Goal: Task Accomplishment & Management: Manage account settings

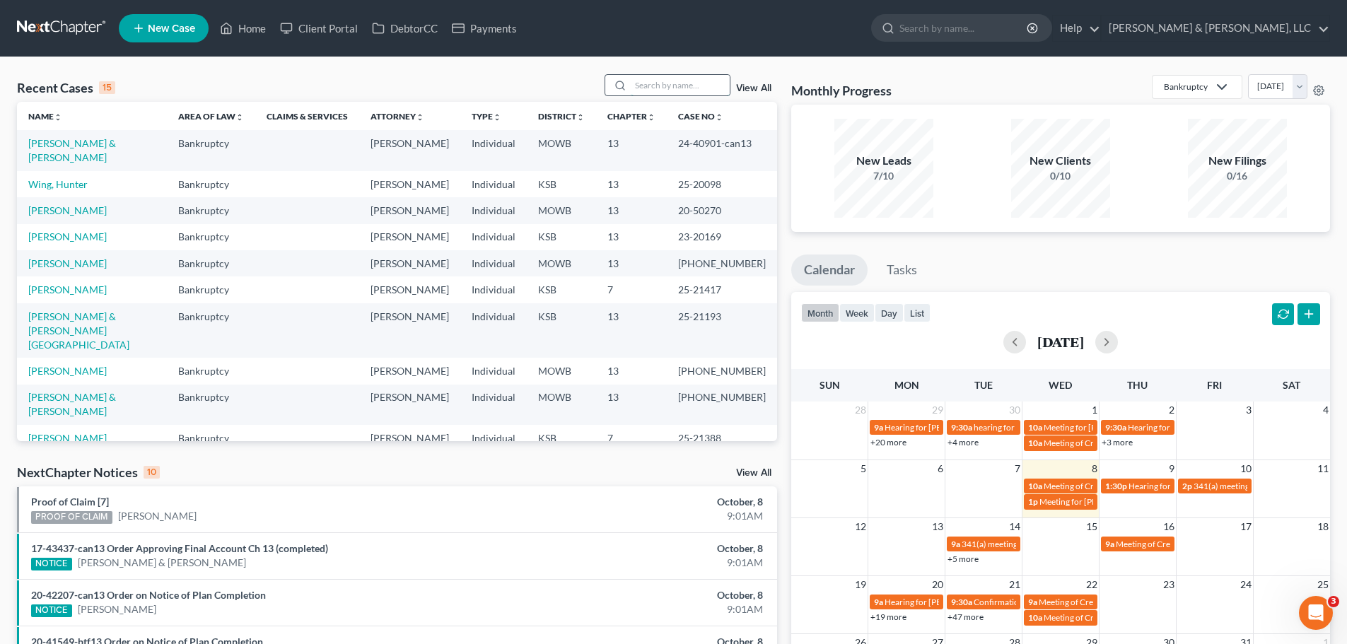
click at [692, 90] on input "search" at bounding box center [680, 85] width 99 height 21
type input "[PERSON_NAME]"
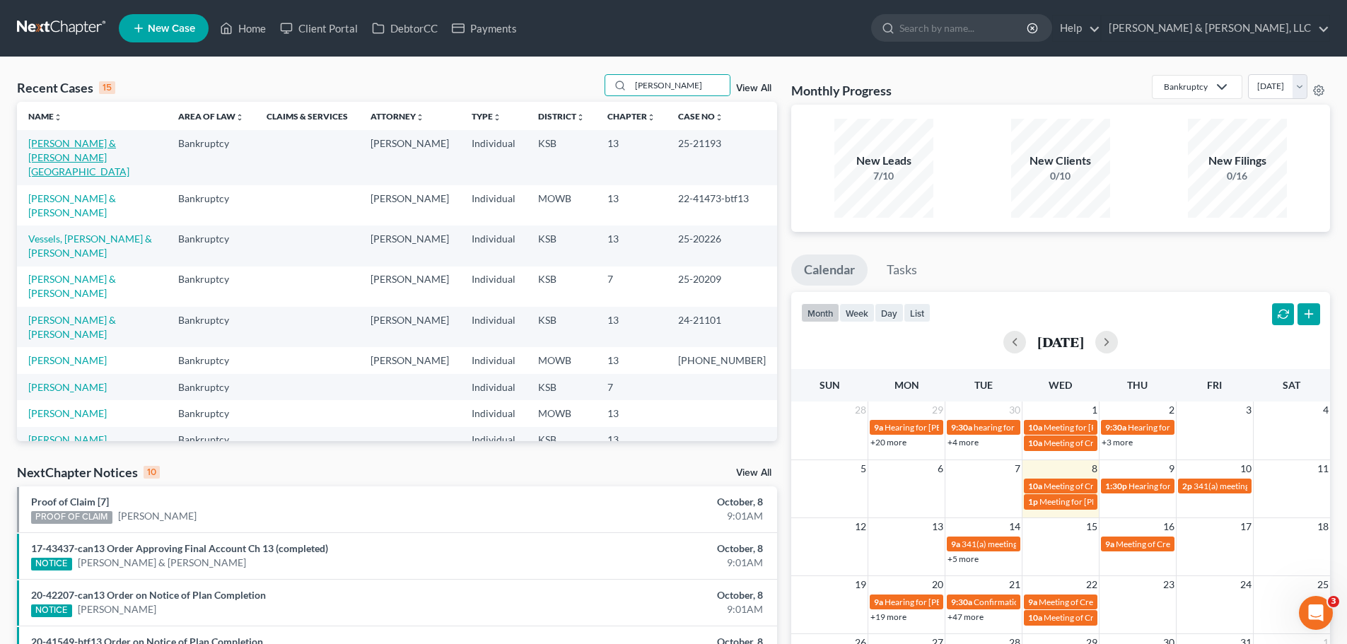
click at [105, 143] on link "[PERSON_NAME] & [PERSON_NAME][GEOGRAPHIC_DATA]" at bounding box center [78, 157] width 101 height 40
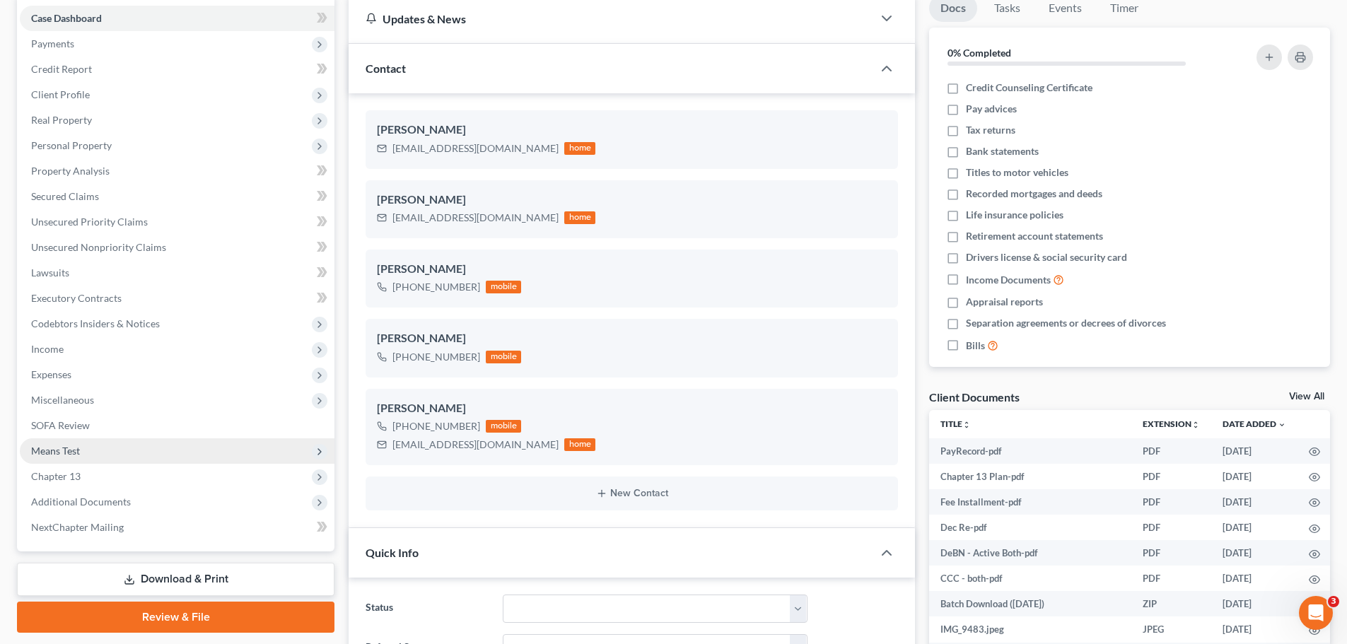
scroll to position [304, 0]
click at [62, 442] on span "Means Test" at bounding box center [177, 450] width 315 height 25
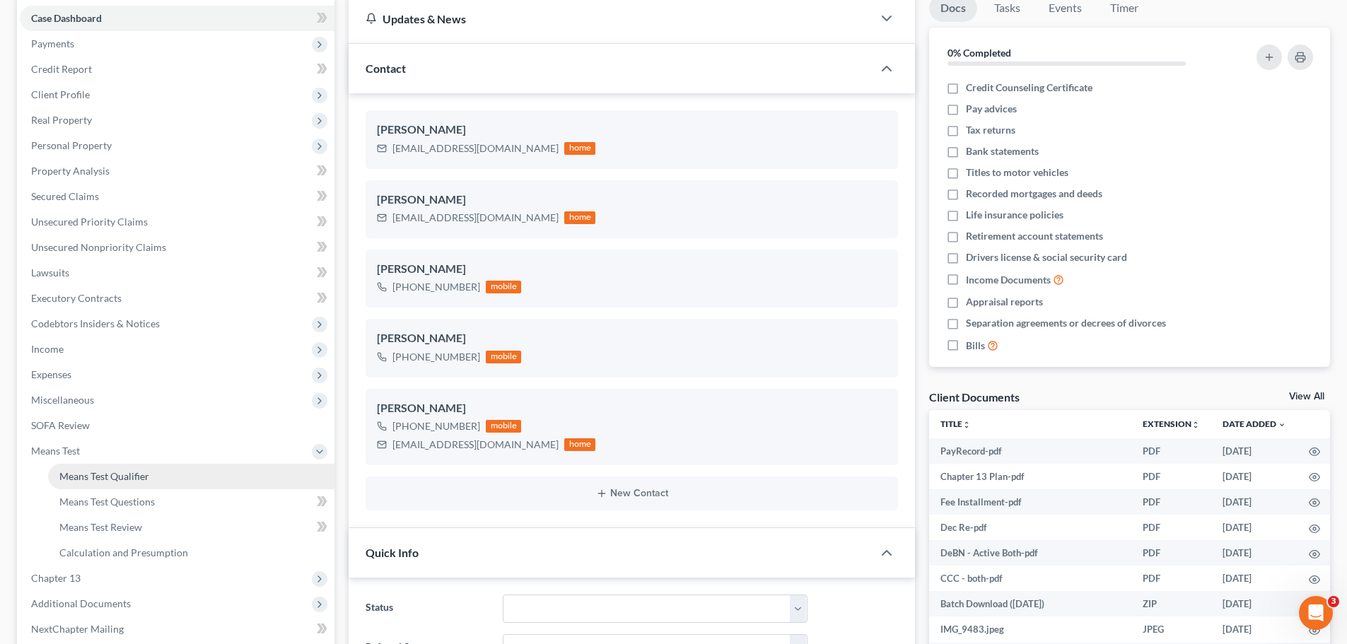
click at [98, 473] on span "Means Test Qualifier" at bounding box center [104, 476] width 90 height 12
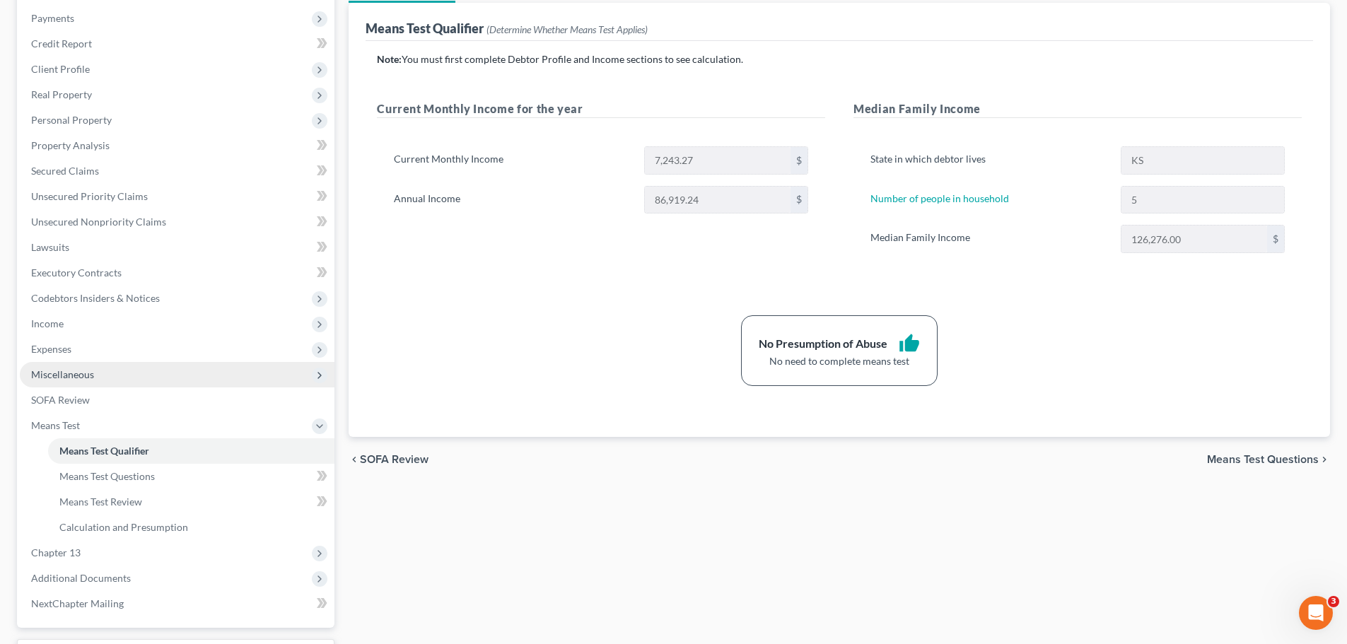
scroll to position [212, 0]
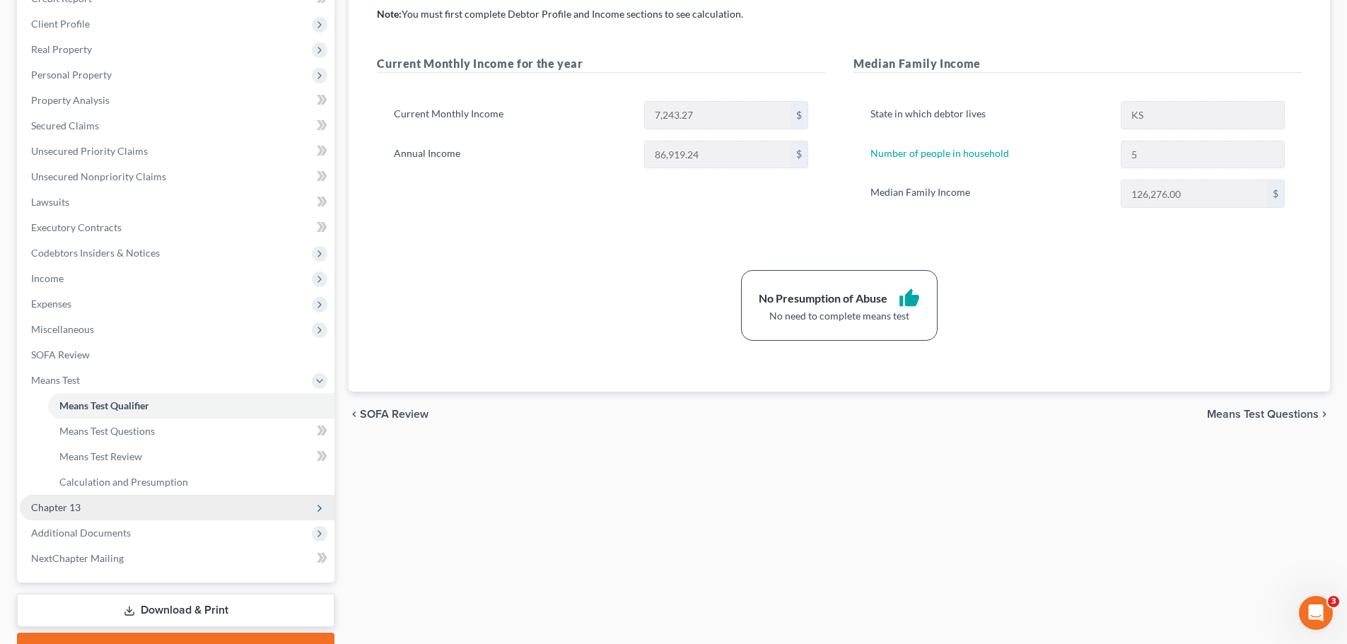
click at [67, 508] on span "Chapter 13" at bounding box center [55, 507] width 49 height 12
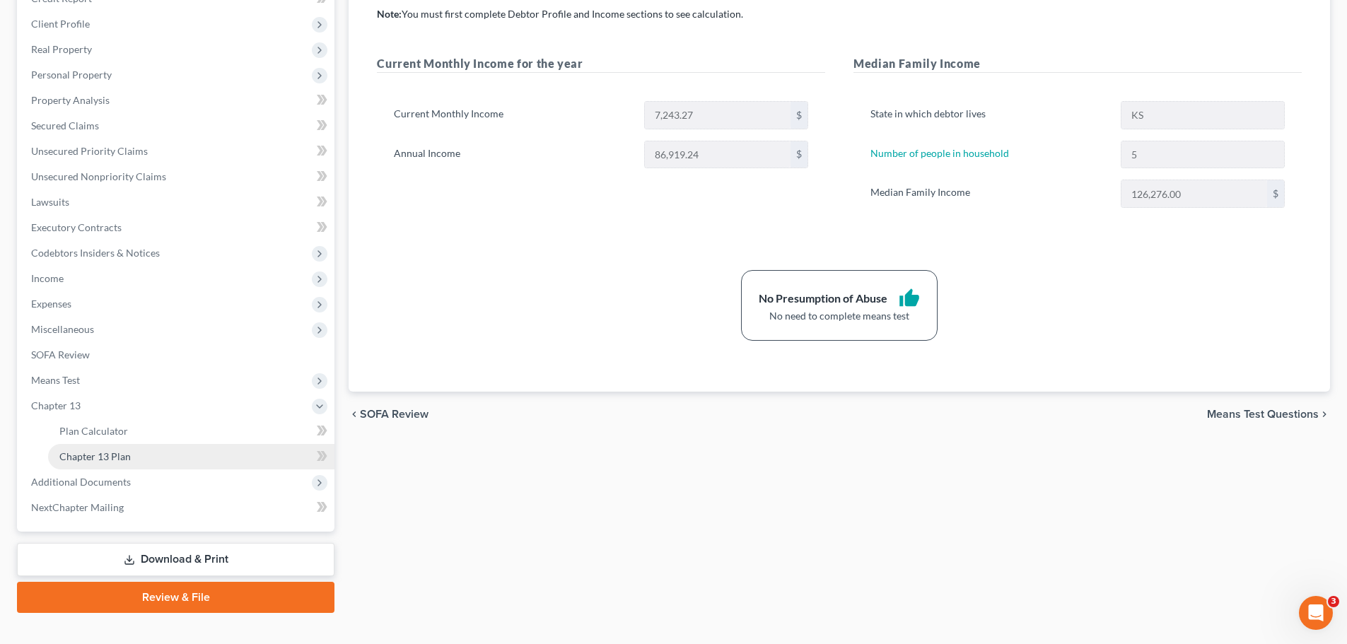
click at [107, 463] on link "Chapter 13 Plan" at bounding box center [191, 456] width 286 height 25
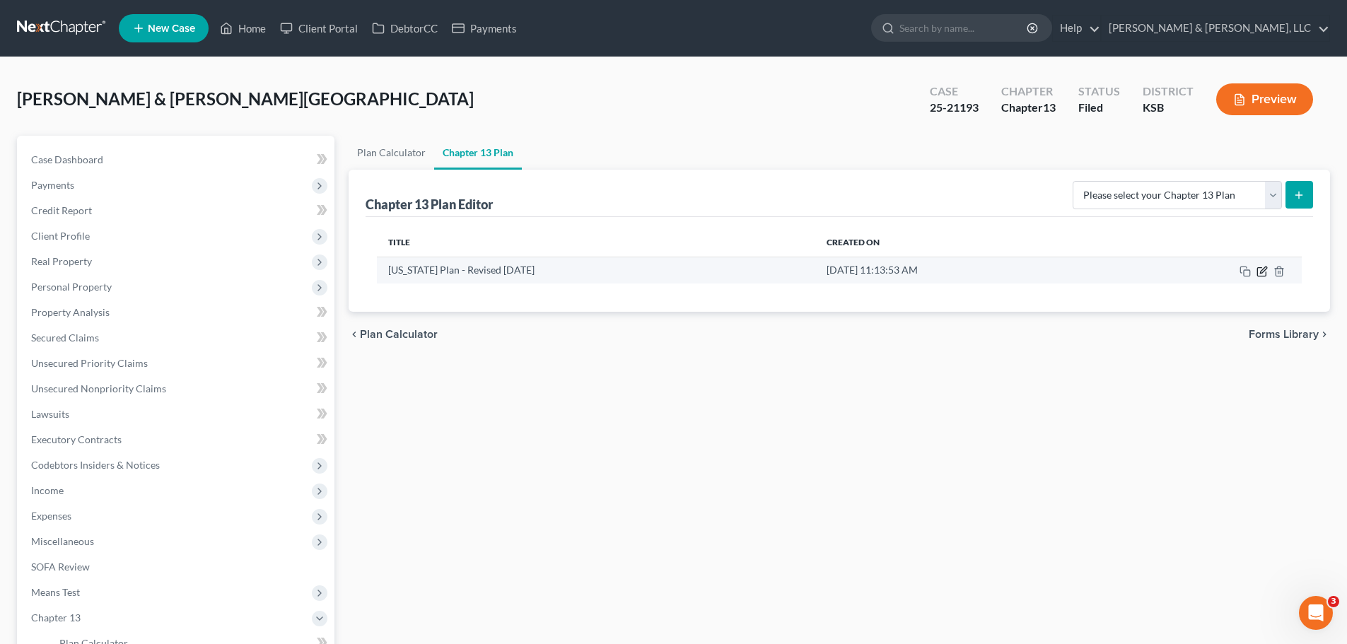
click at [1263, 271] on icon "button" at bounding box center [1261, 271] width 11 height 11
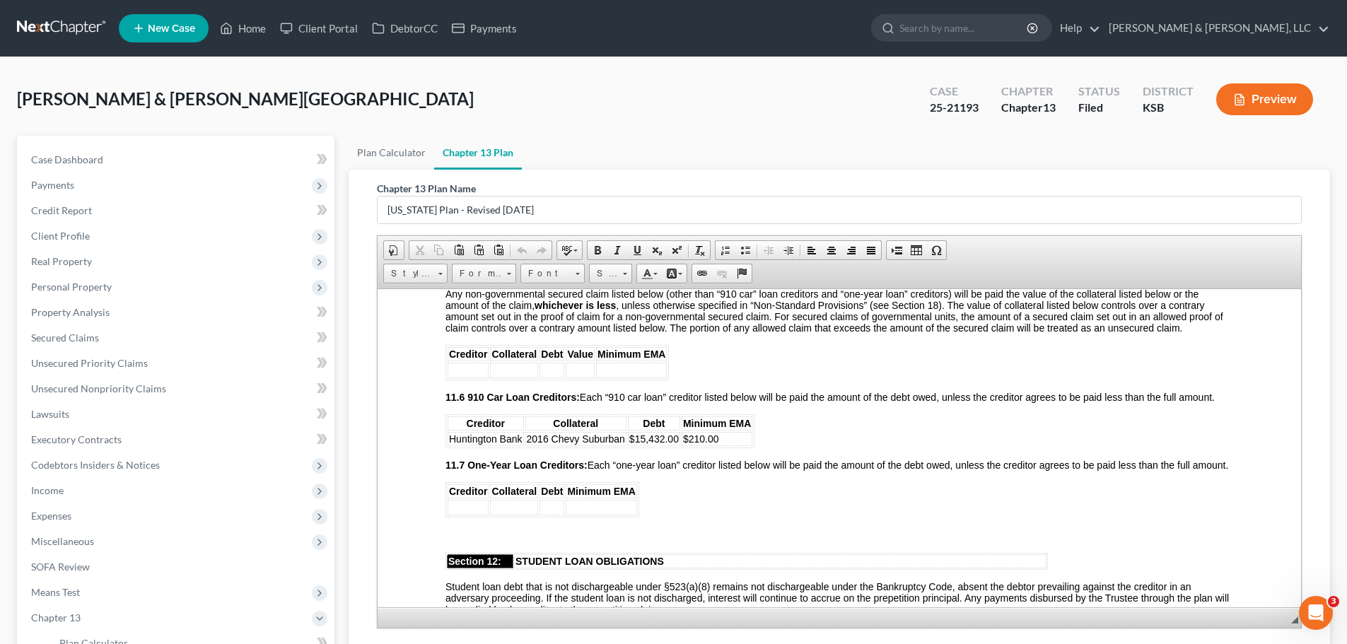
scroll to position [3181, 0]
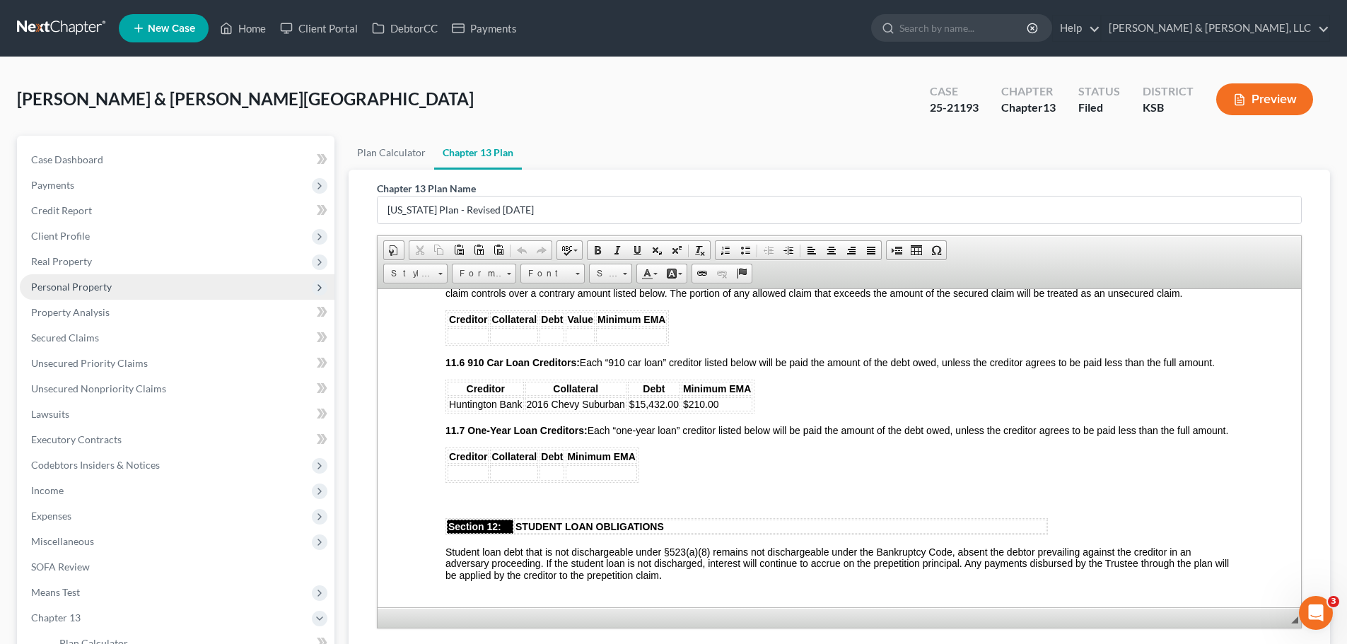
click at [66, 288] on span "Personal Property" at bounding box center [71, 287] width 81 height 12
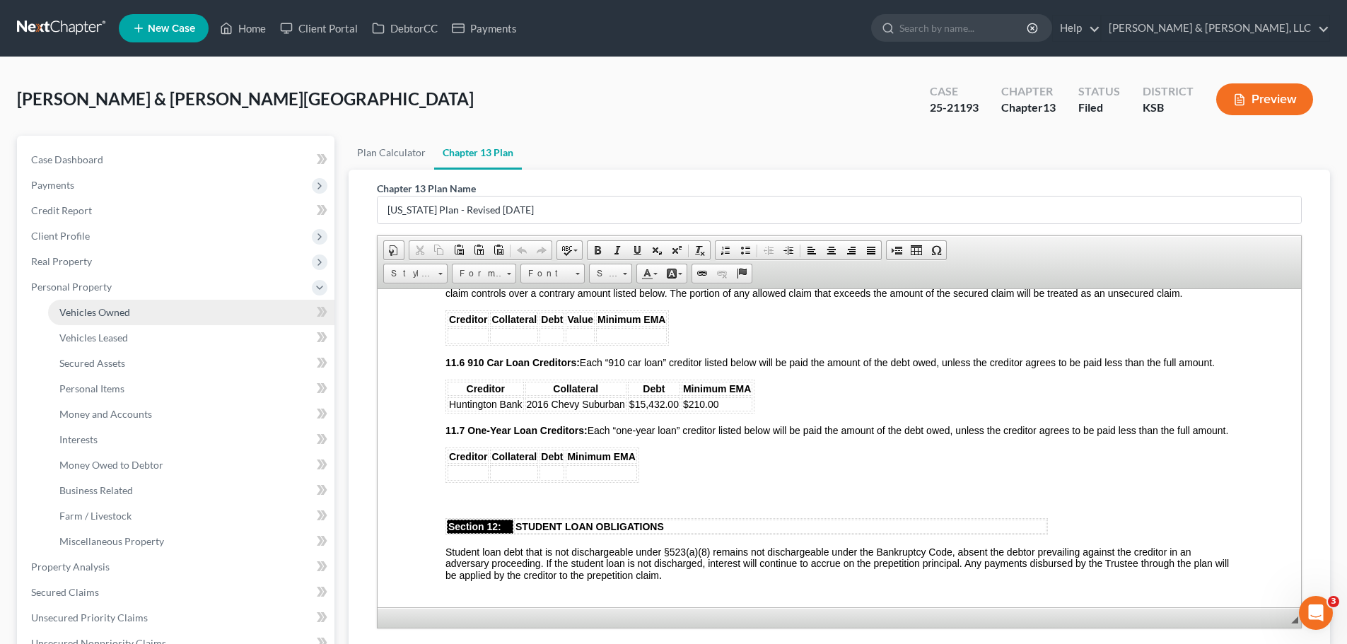
click at [79, 308] on span "Vehicles Owned" at bounding box center [94, 312] width 71 height 12
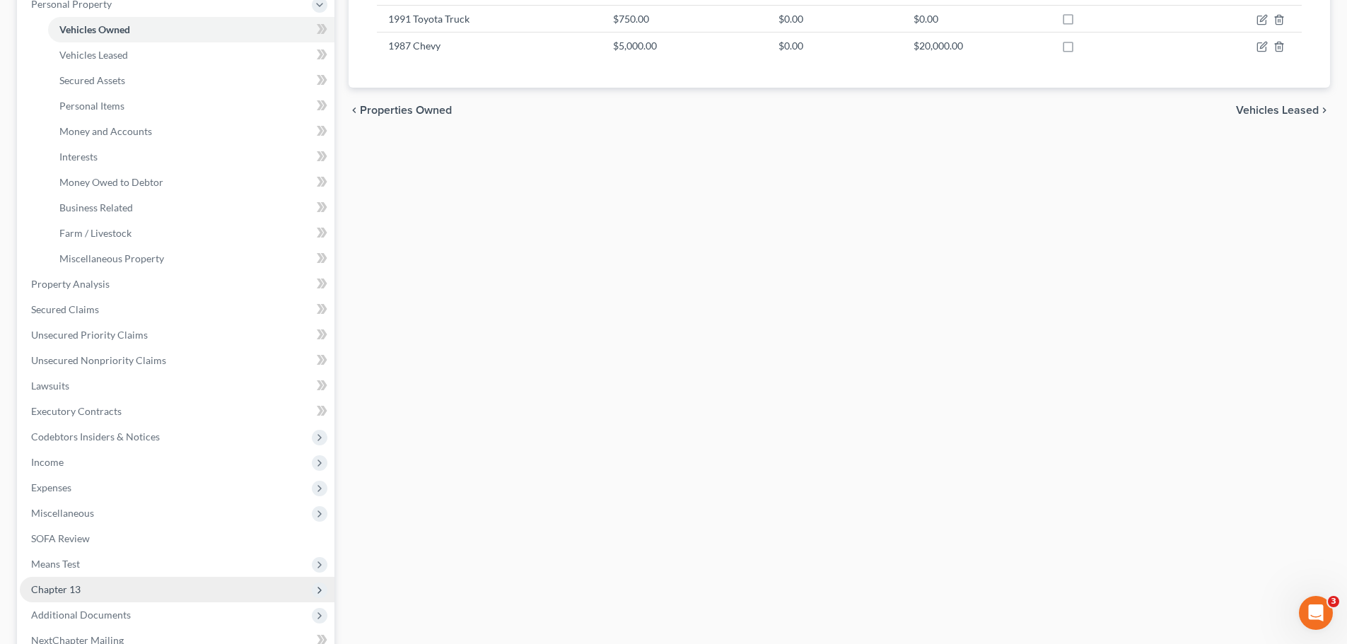
click at [75, 583] on span "Chapter 13" at bounding box center [55, 589] width 49 height 12
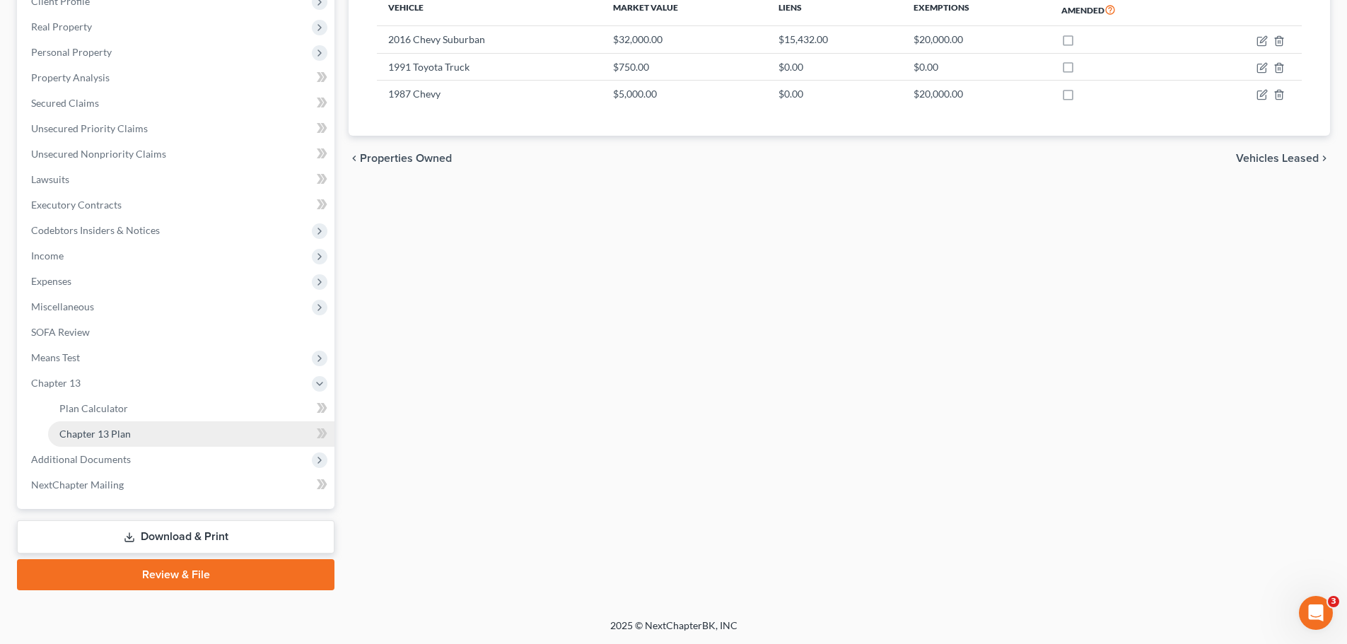
click at [100, 433] on span "Chapter 13 Plan" at bounding box center [94, 434] width 71 height 12
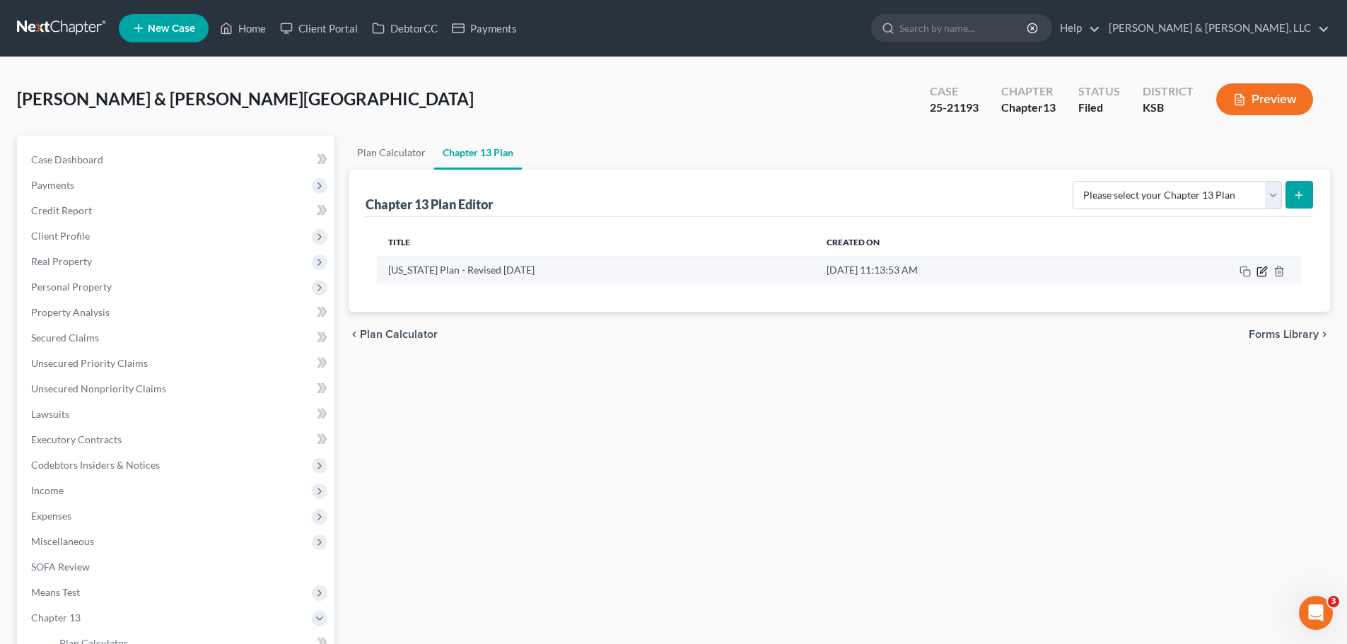
click at [1263, 271] on icon "button" at bounding box center [1261, 271] width 11 height 11
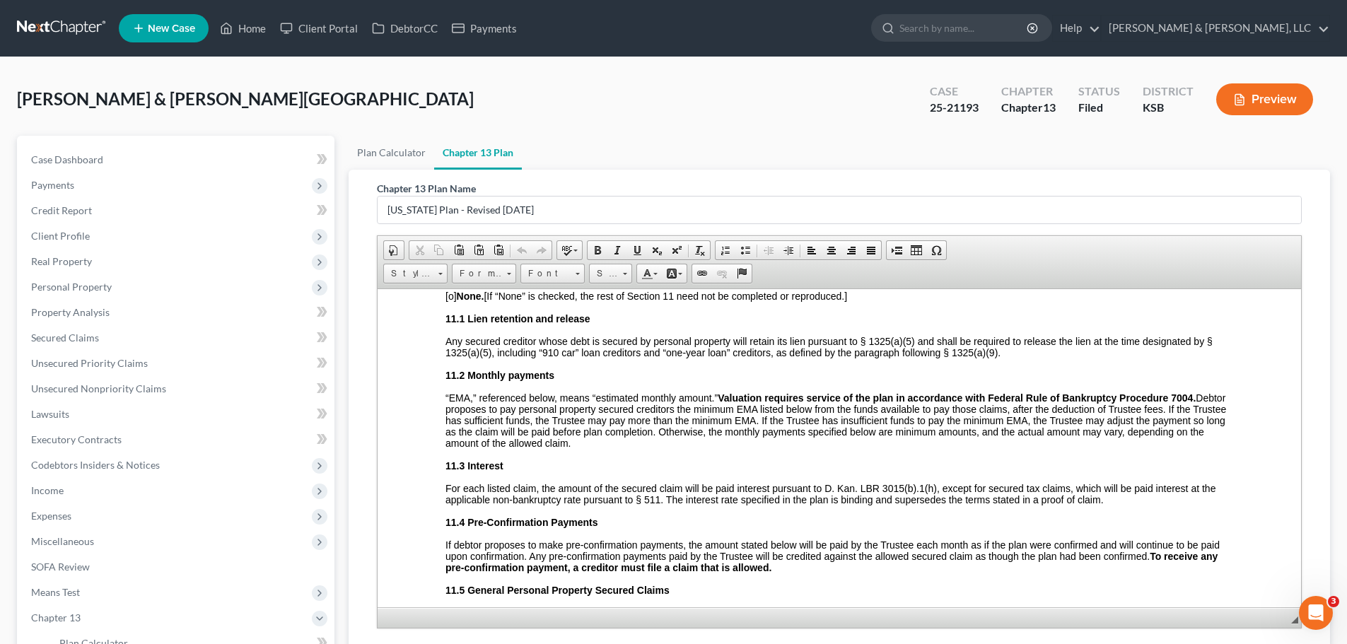
scroll to position [2404, 0]
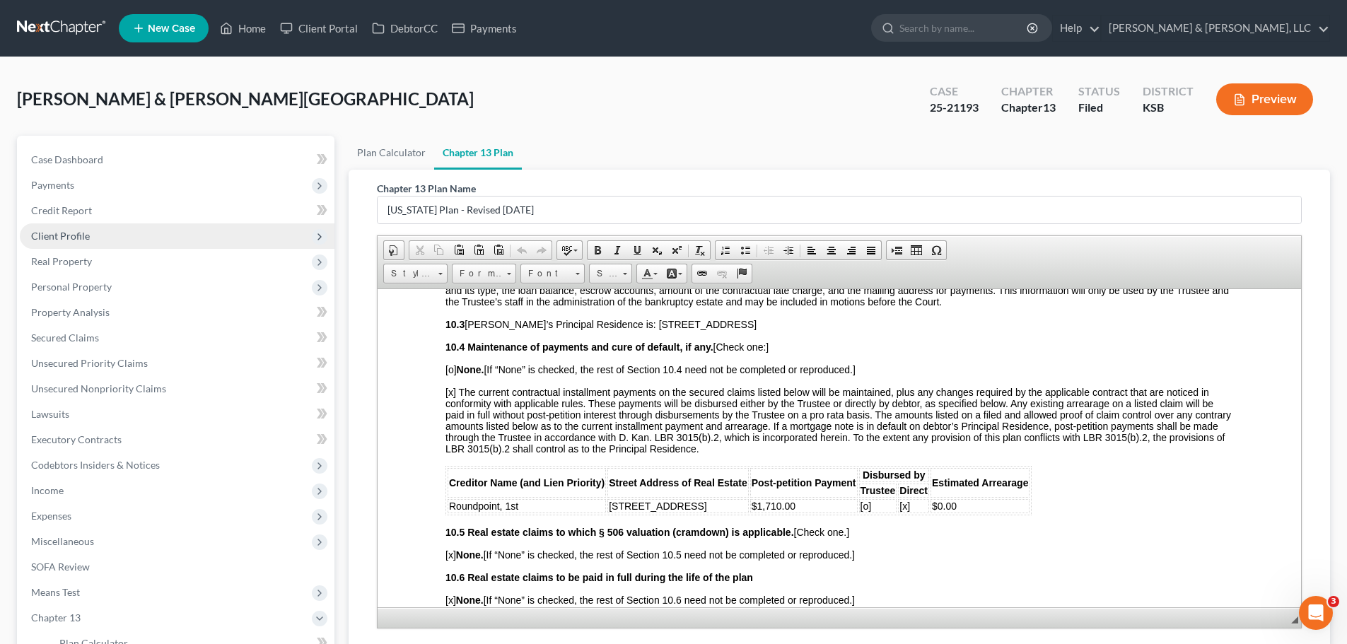
drag, startPoint x: 109, startPoint y: 230, endPoint x: 114, endPoint y: 236, distance: 7.5
click at [110, 230] on span "Client Profile" at bounding box center [177, 235] width 315 height 25
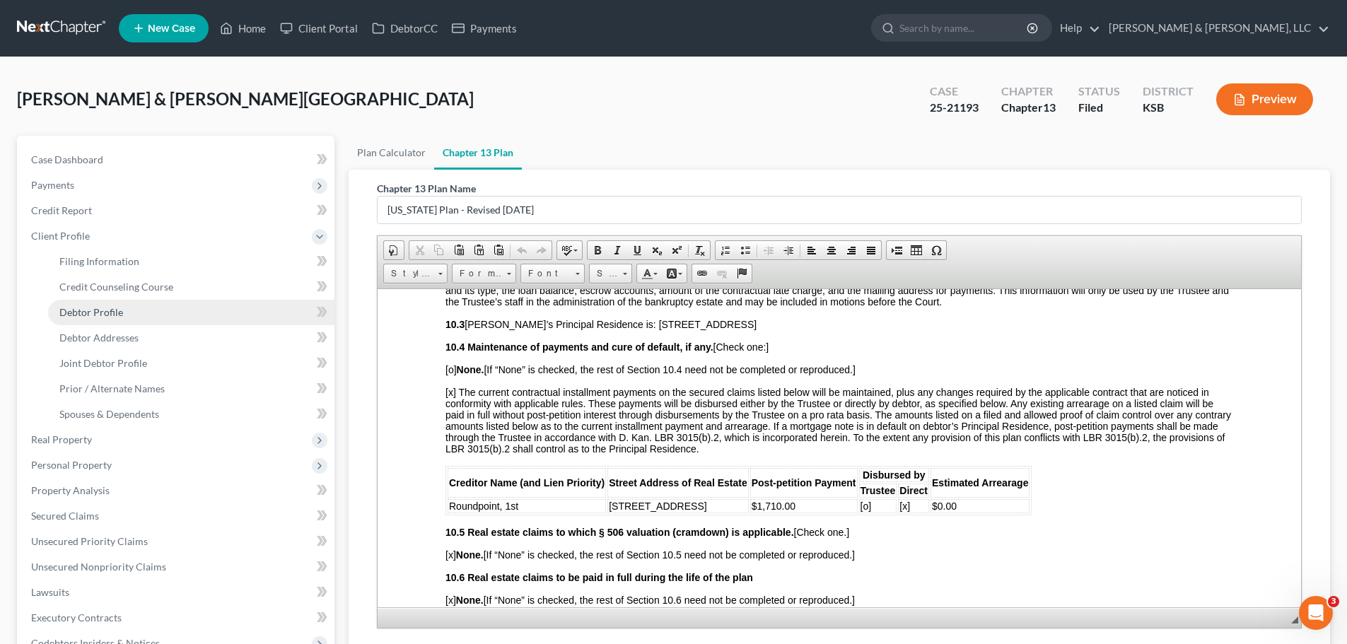
click at [125, 307] on link "Debtor Profile" at bounding box center [191, 312] width 286 height 25
select select "1"
select select "4"
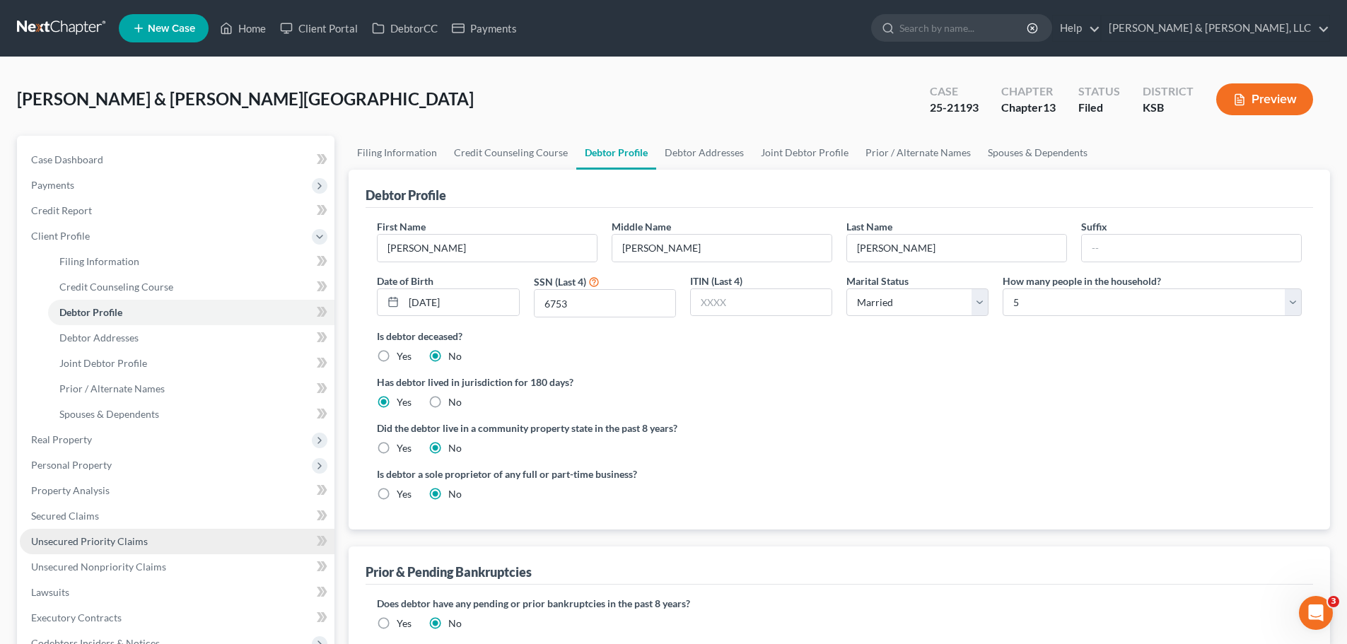
click at [113, 541] on span "Unsecured Priority Claims" at bounding box center [89, 541] width 117 height 12
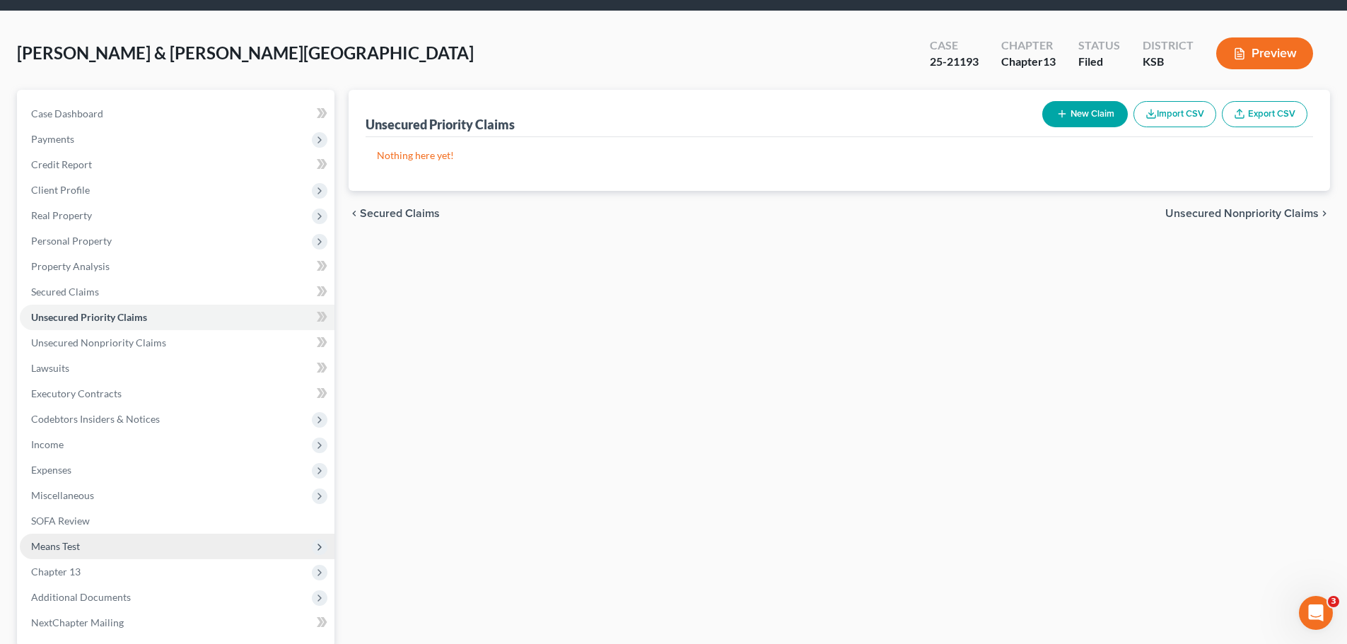
scroll to position [71, 0]
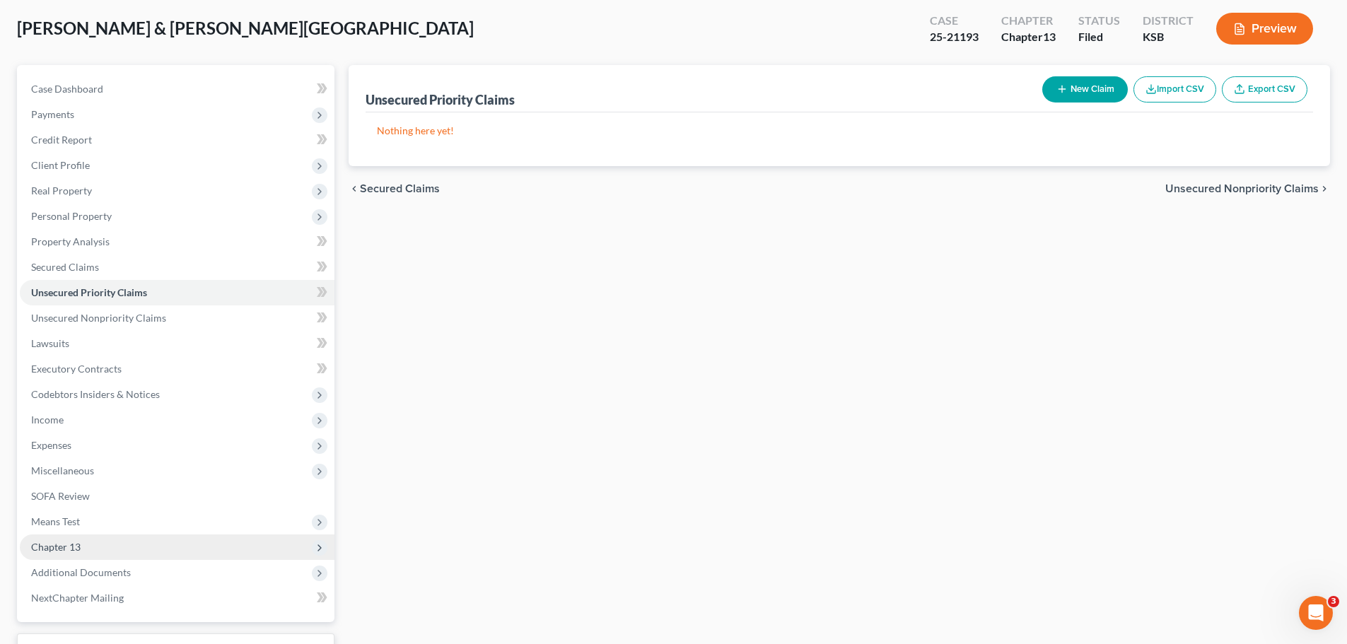
click at [104, 544] on span "Chapter 13" at bounding box center [177, 546] width 315 height 25
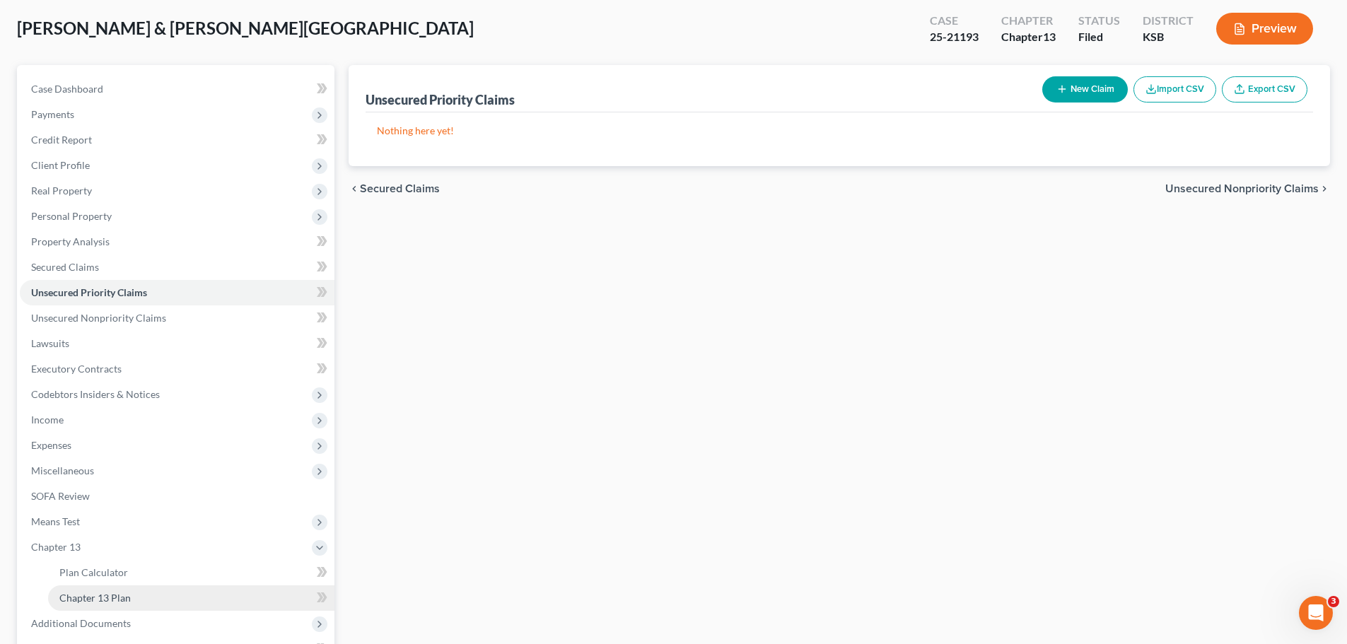
click at [118, 599] on span "Chapter 13 Plan" at bounding box center [94, 598] width 71 height 12
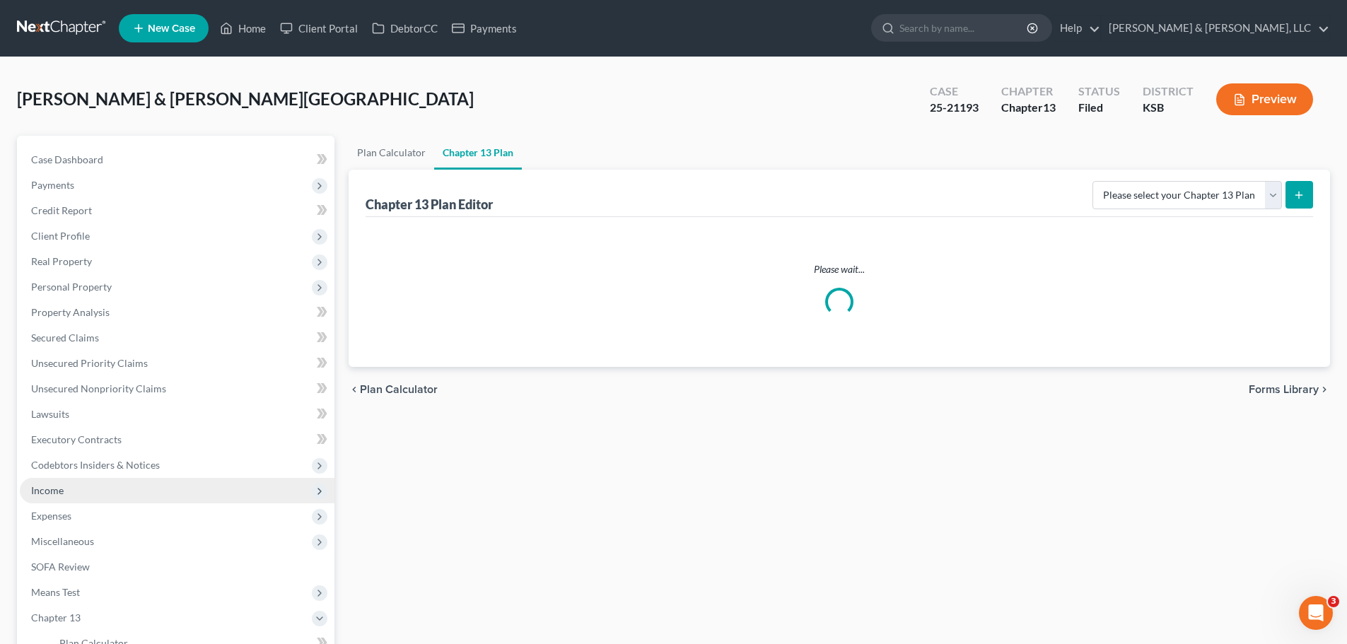
click at [89, 493] on span "Income" at bounding box center [177, 490] width 315 height 25
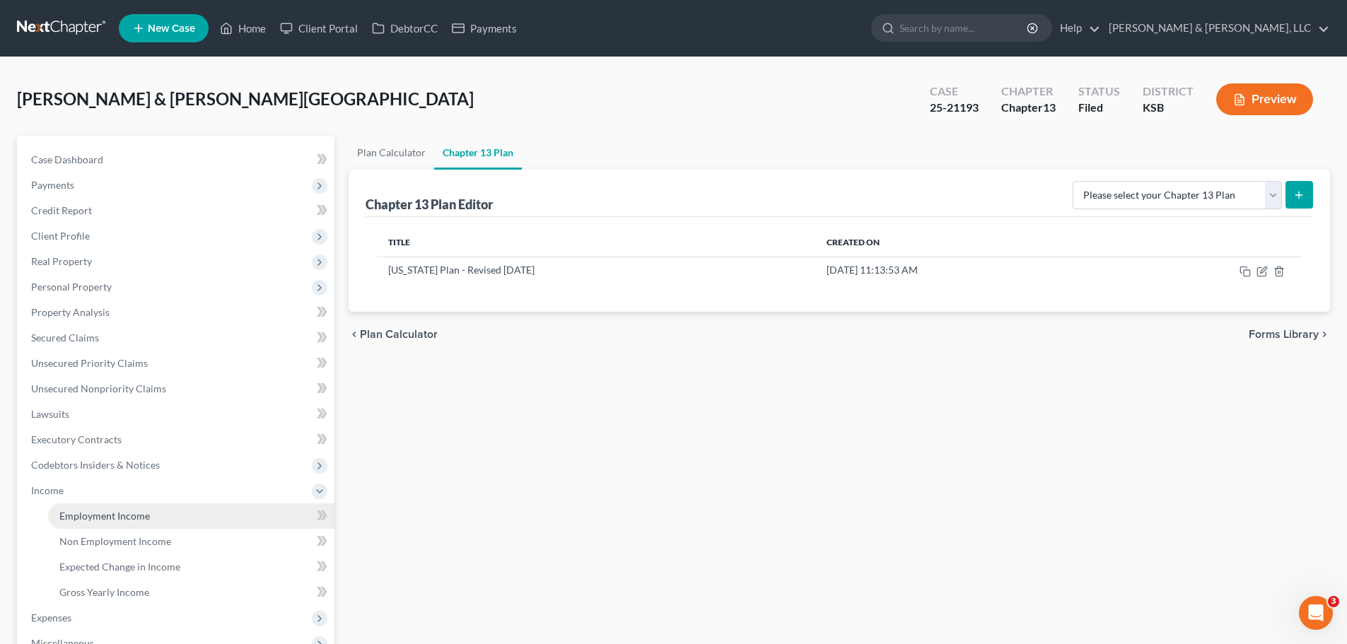
click at [111, 513] on span "Employment Income" at bounding box center [104, 516] width 90 height 12
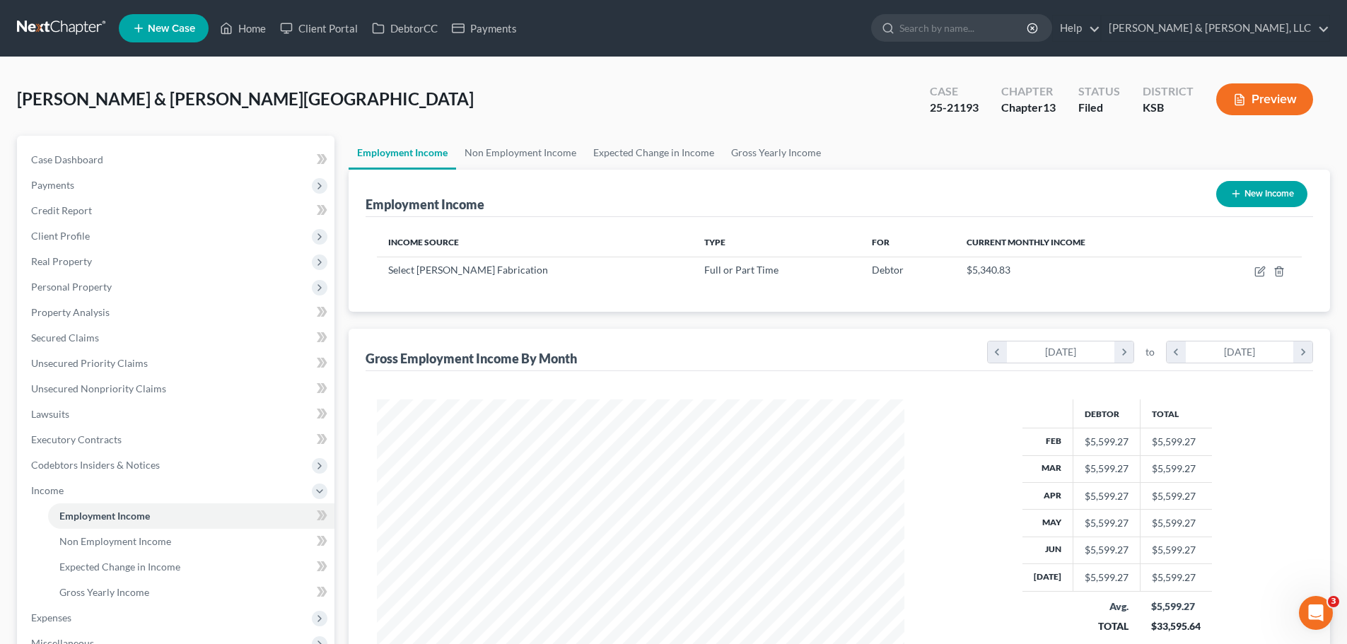
scroll to position [264, 556]
click at [188, 161] on link "Case Dashboard" at bounding box center [177, 159] width 315 height 25
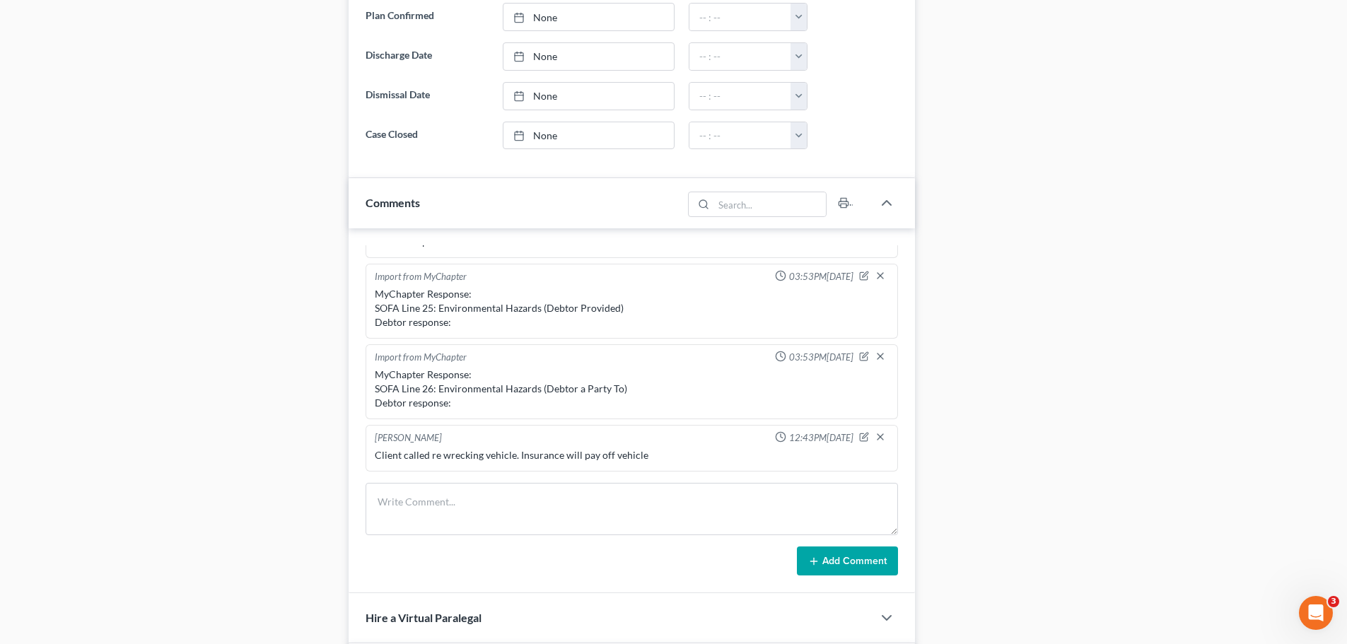
scroll to position [1060, 0]
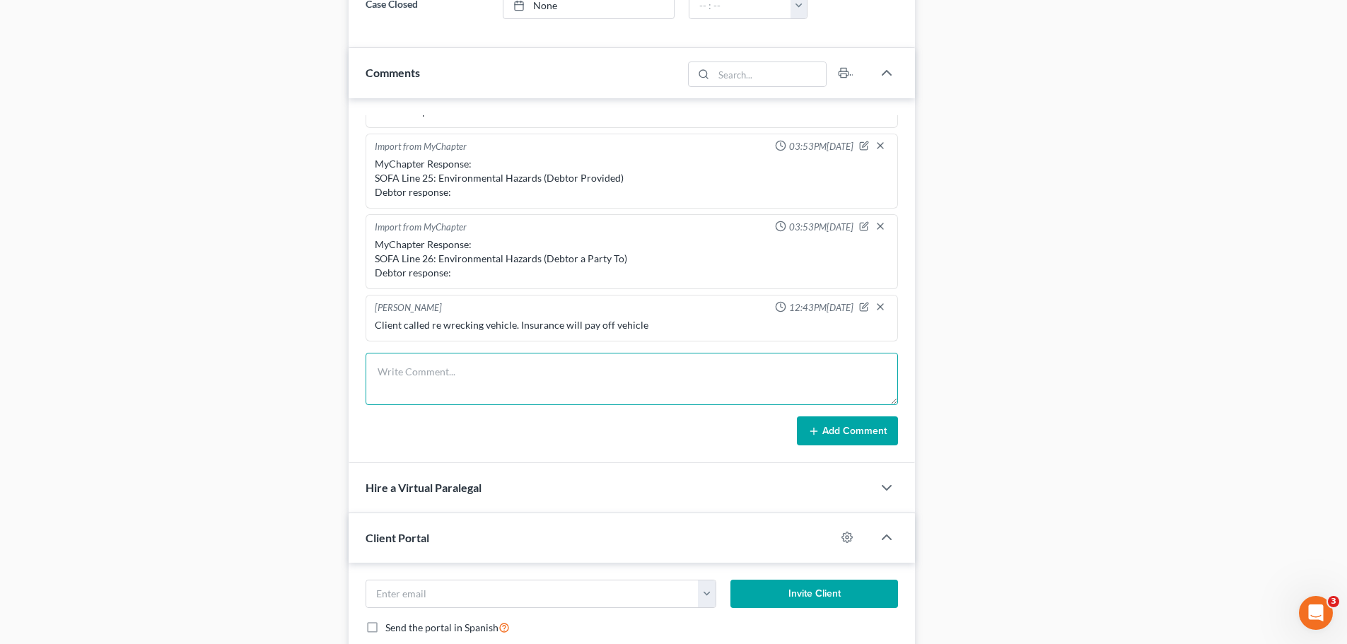
click at [426, 366] on textarea at bounding box center [632, 379] width 532 height 52
click at [467, 365] on textarea "341 Notes -" at bounding box center [632, 379] width 532 height 52
click at [493, 386] on textarea "341 Notes - 1. new job for Debtor and new WO" at bounding box center [632, 379] width 532 height 52
click at [583, 387] on textarea "341 Notes - 1. new job for Debtor and need to send new WO" at bounding box center [632, 379] width 532 height 52
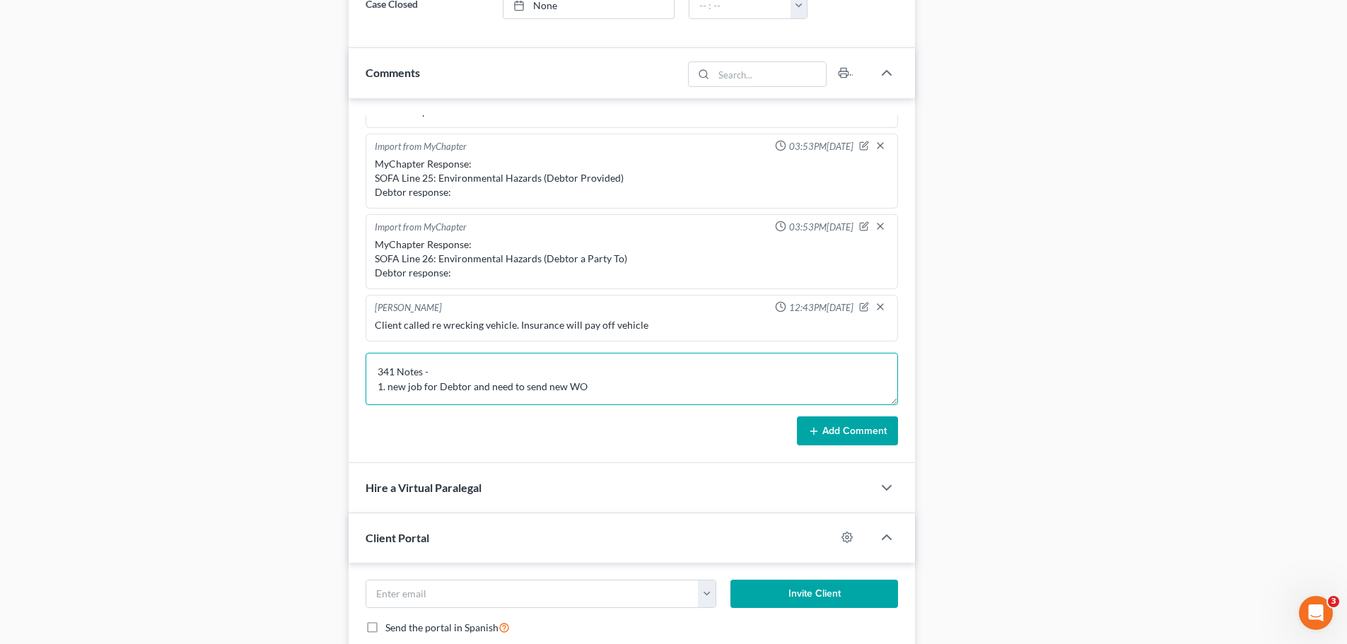
click at [455, 370] on textarea "341 Notes - 1. new job for Debtor and need to send new WO" at bounding box center [632, 379] width 532 height 52
click at [589, 385] on textarea "341 Notes - 10/8 1. new job for Debtor and need to send new WO" at bounding box center [632, 379] width 532 height 52
type textarea "341 Notes - 10/8 1. new job for Debtor and need to send new WO 2. Chevy Suburba…"
click at [826, 423] on button "Add Comment" at bounding box center [847, 431] width 101 height 30
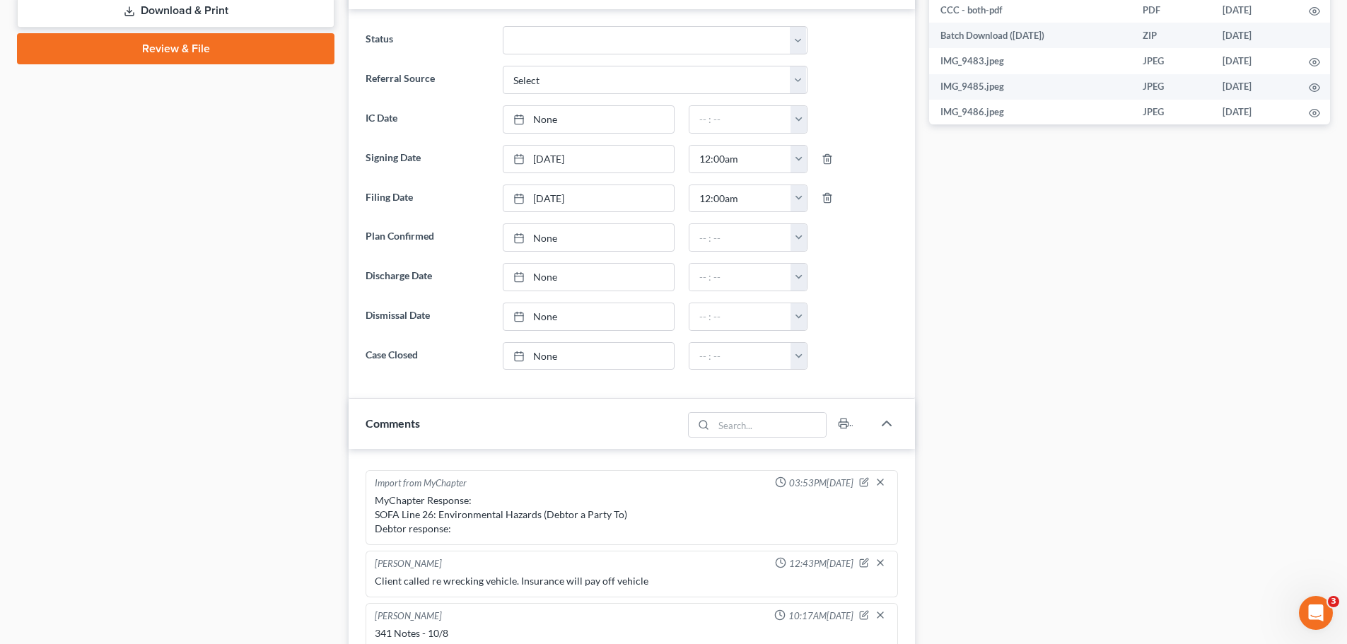
scroll to position [495, 0]
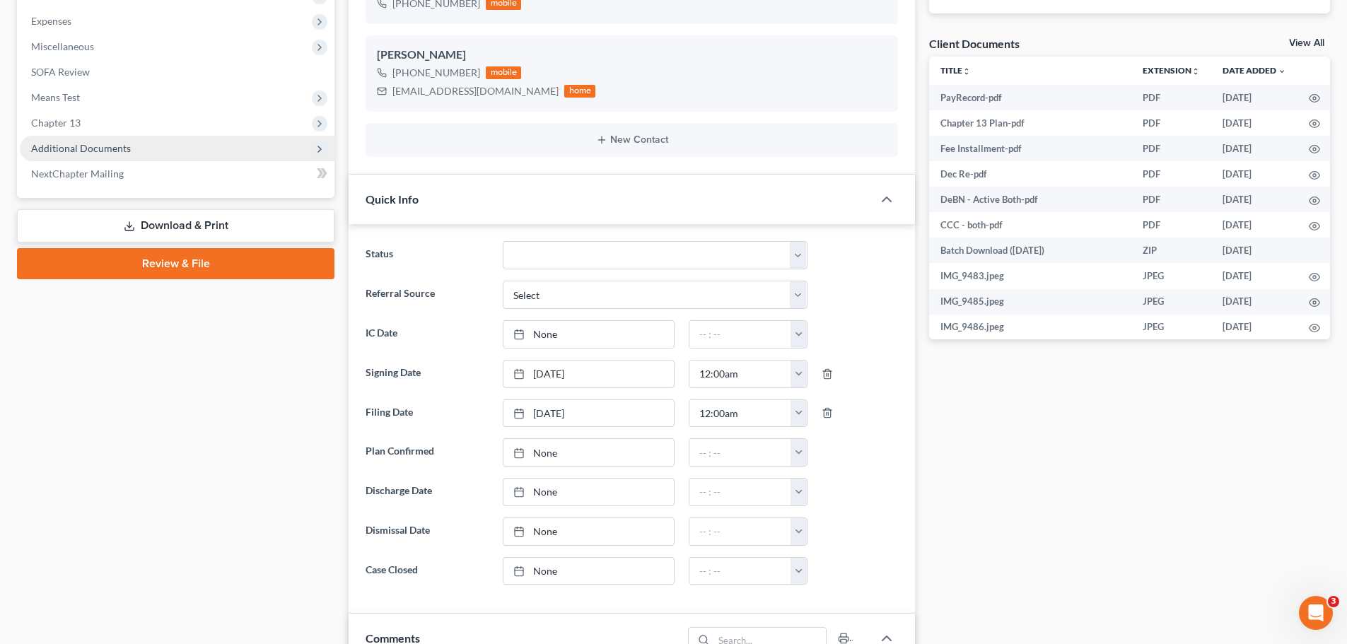
click at [74, 141] on span "Additional Documents" at bounding box center [177, 148] width 315 height 25
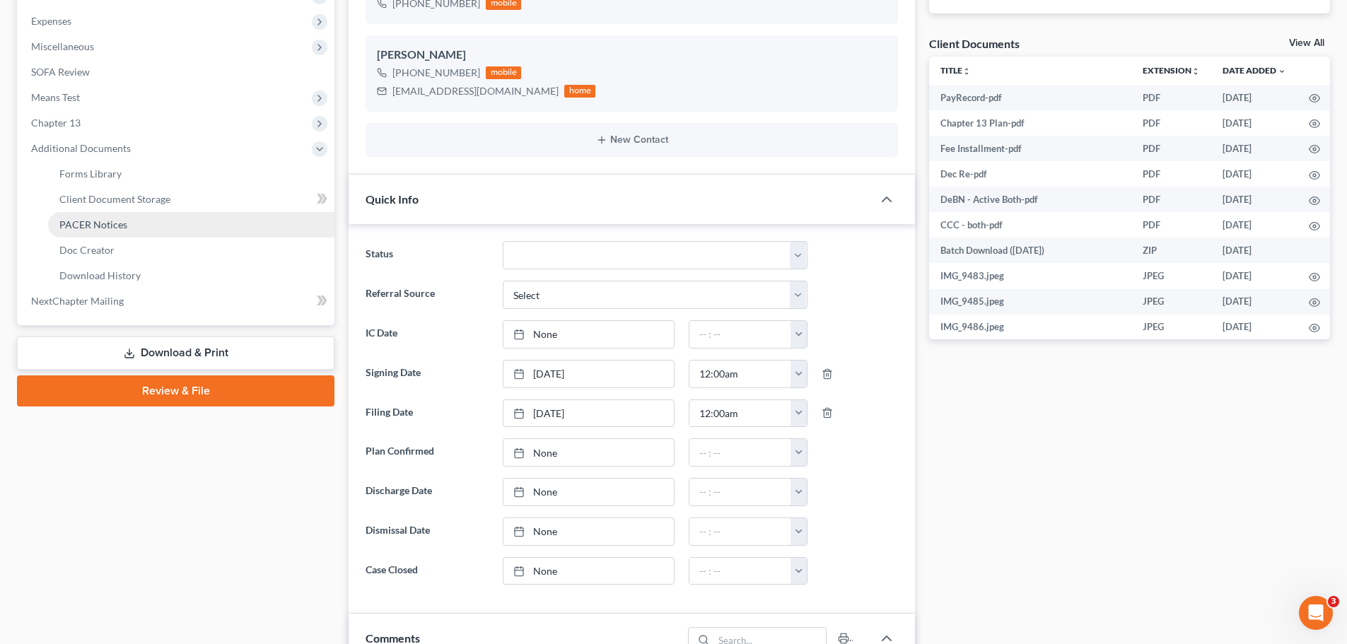
click at [117, 228] on span "PACER Notices" at bounding box center [93, 224] width 68 height 12
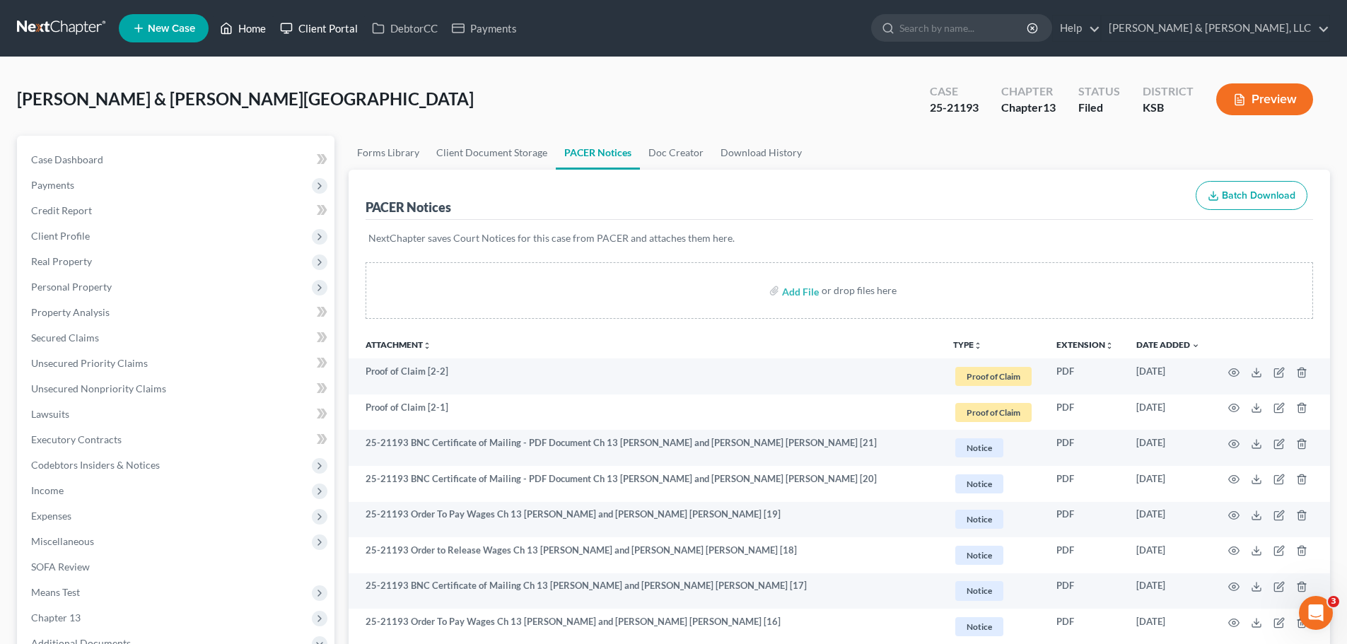
click at [259, 28] on link "Home" at bounding box center [243, 28] width 60 height 25
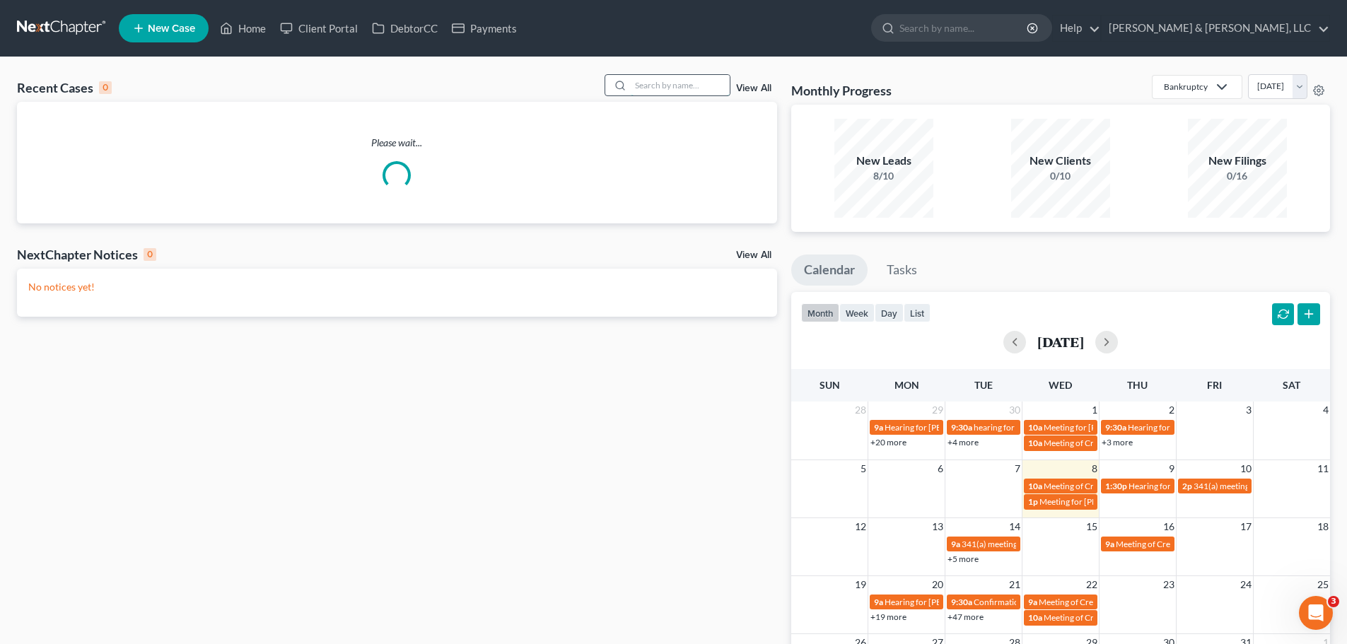
click at [692, 92] on input "search" at bounding box center [680, 85] width 99 height 21
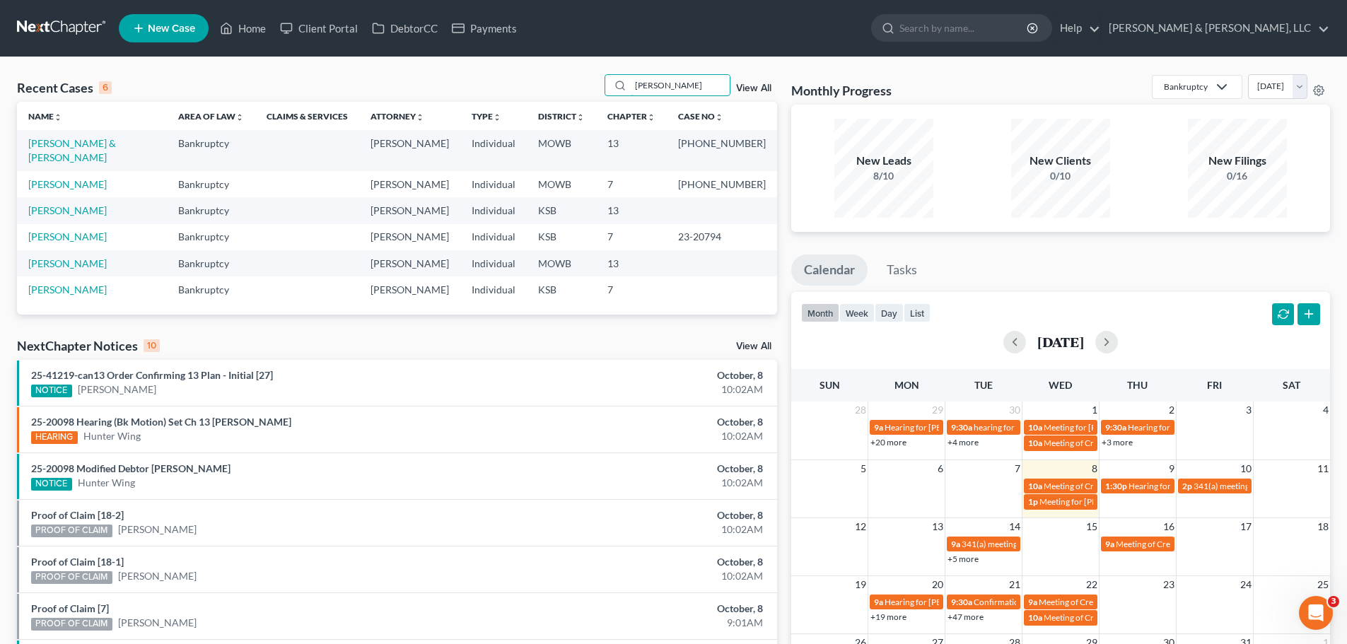
drag, startPoint x: 670, startPoint y: 84, endPoint x: 560, endPoint y: 87, distance: 109.6
click at [560, 87] on div "Recent Cases 6 [PERSON_NAME] View All" at bounding box center [397, 88] width 760 height 28
type input "[PERSON_NAME]"
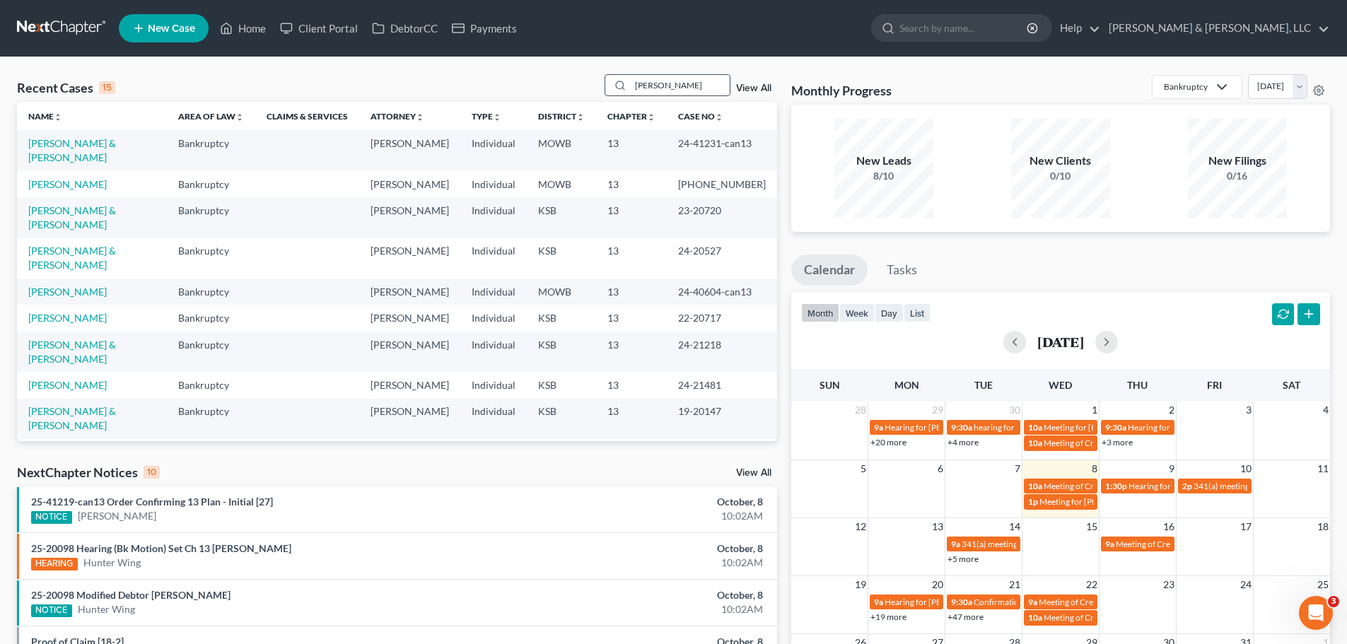
drag, startPoint x: 672, startPoint y: 88, endPoint x: 630, endPoint y: 88, distance: 41.7
click at [630, 88] on div "[PERSON_NAME]" at bounding box center [667, 85] width 126 height 22
